Goal: Information Seeking & Learning: Learn about a topic

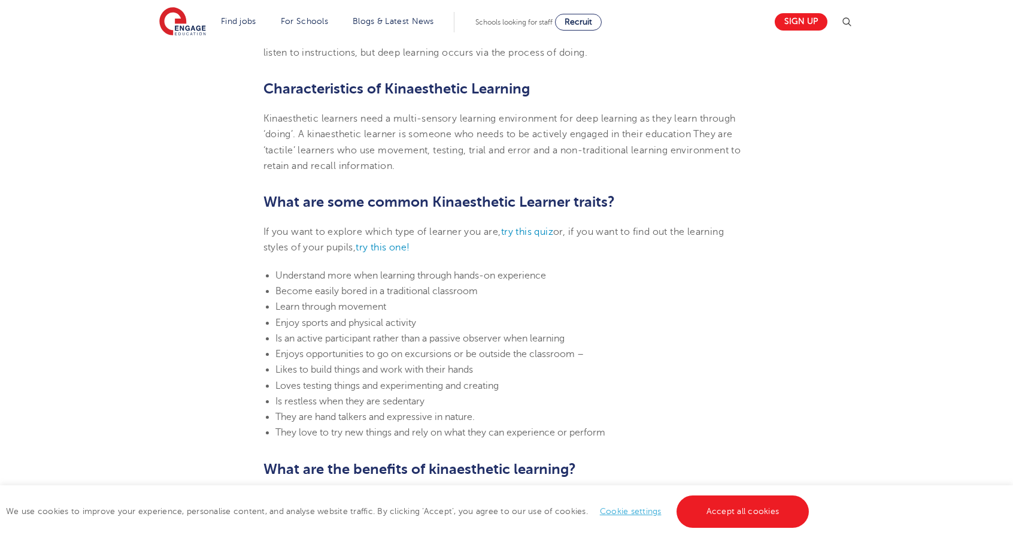
scroll to position [539, 0]
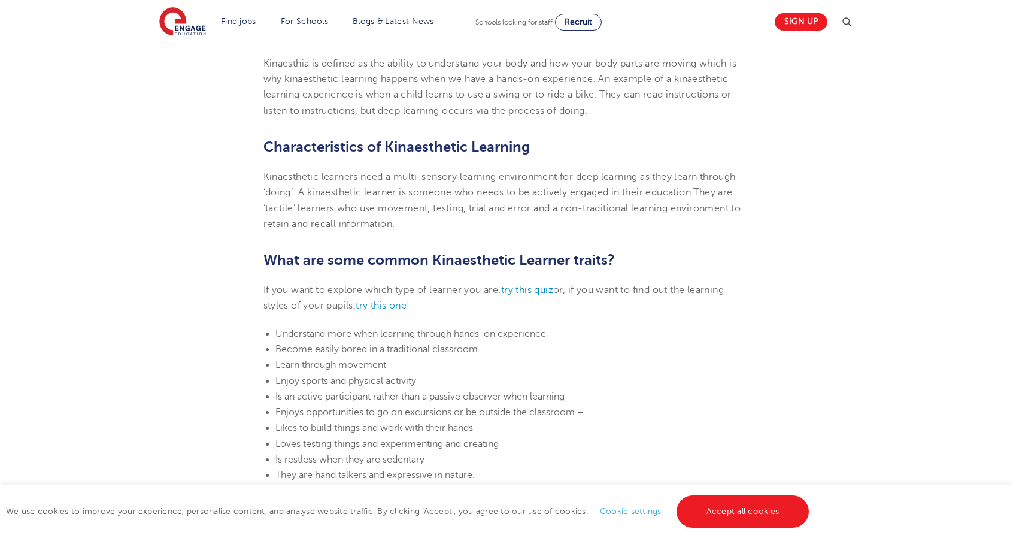
scroll to position [180, 0]
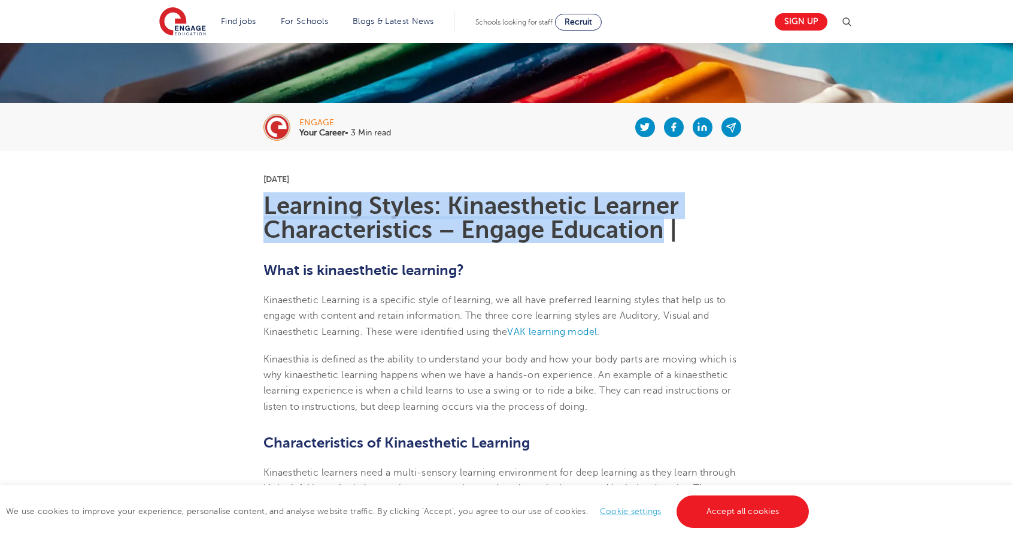
drag, startPoint x: 662, startPoint y: 230, endPoint x: 264, endPoint y: 213, distance: 398.5
click at [264, 213] on h1 "Learning Styles: Kinaesthetic Learner Characteristics – Engage Education |" at bounding box center [506, 218] width 487 height 48
copy h1 "Learning Styles: Kinaesthetic Learner Characteristics – Engage Education"
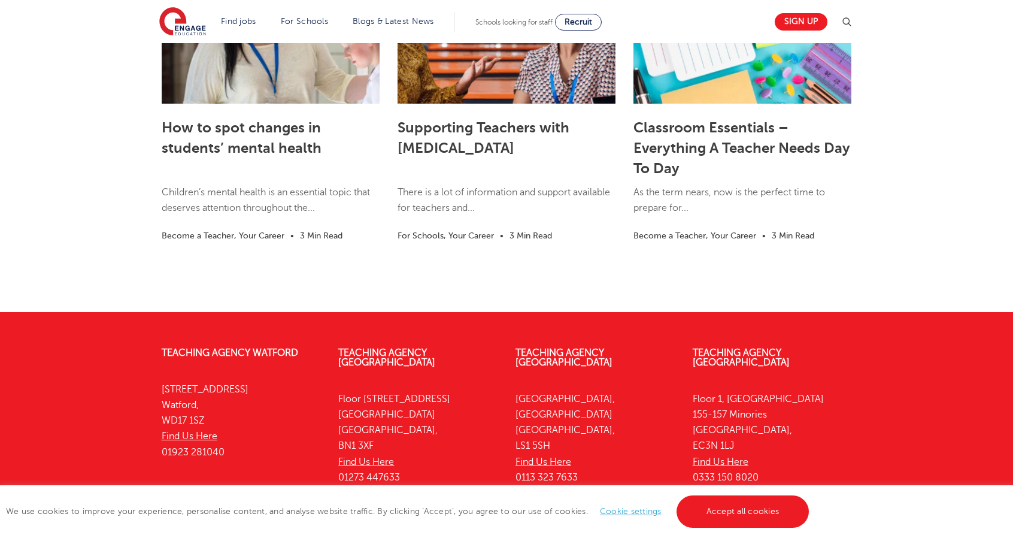
scroll to position [3287, 0]
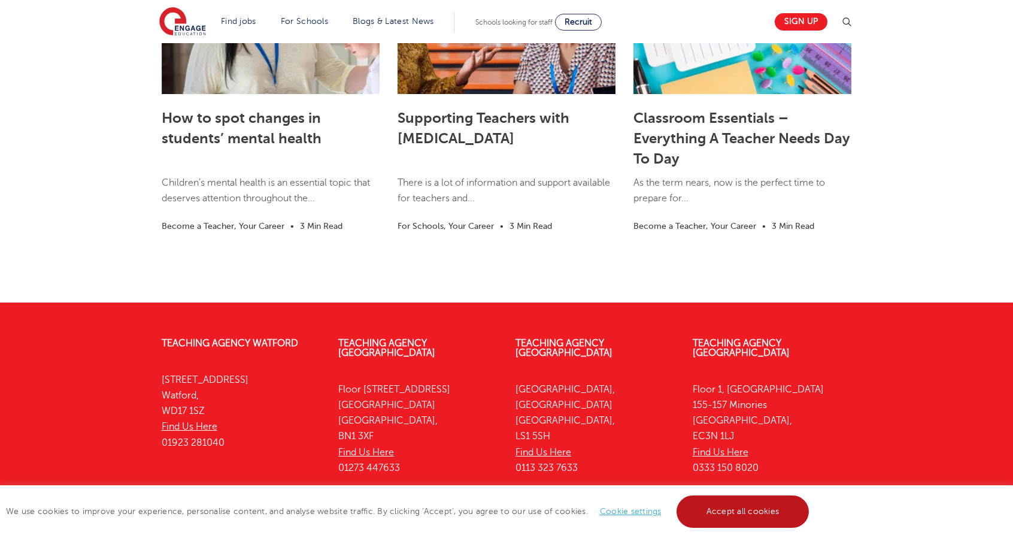
click at [702, 515] on link "Accept all cookies" at bounding box center [742, 511] width 133 height 32
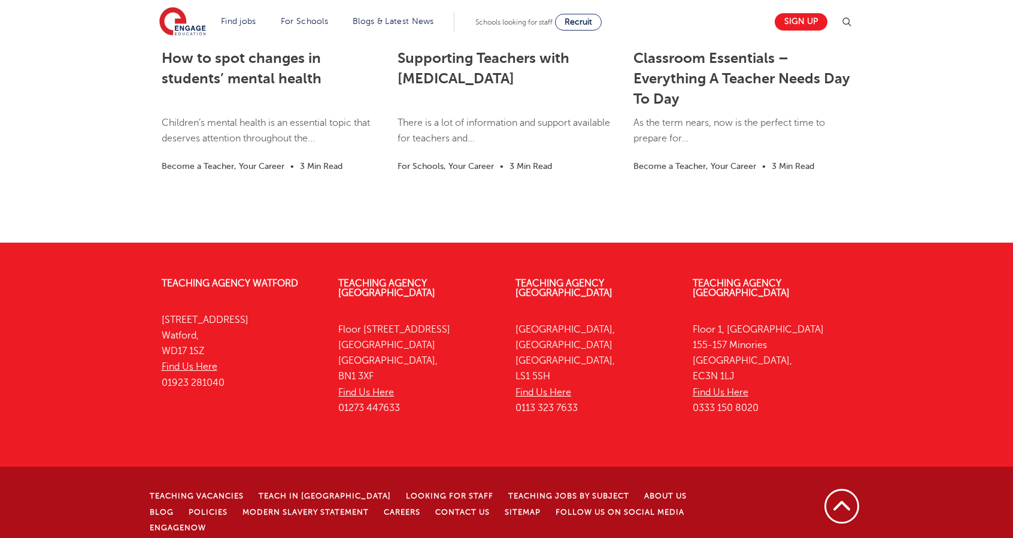
drag, startPoint x: 355, startPoint y: 518, endPoint x: 192, endPoint y: 519, distance: 162.8
click at [192, 537] on p "© [DATE]-[DATE] Engage Partners Limited "trading as Engage Education". [STREET_…" at bounding box center [445, 546] width 590 height 11
copy p "Engage Partners Limited "trading as Engage Education""
